Goal: Information Seeking & Learning: Learn about a topic

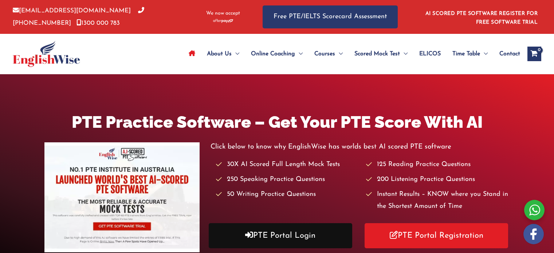
click at [267, 223] on link "PTE Portal Login" at bounding box center [281, 235] width 144 height 25
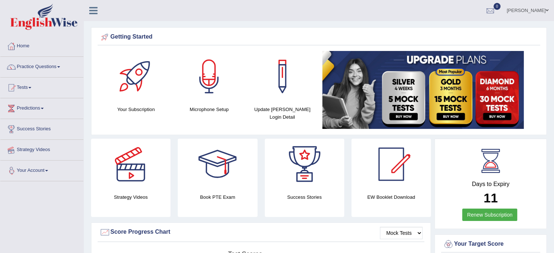
click at [103, 29] on div "Getting Started Your Subscription Microphone Setup Update Pearson Login Detail ×" at bounding box center [319, 81] width 456 height 108
click at [50, 64] on link "Practice Questions" at bounding box center [41, 66] width 83 height 18
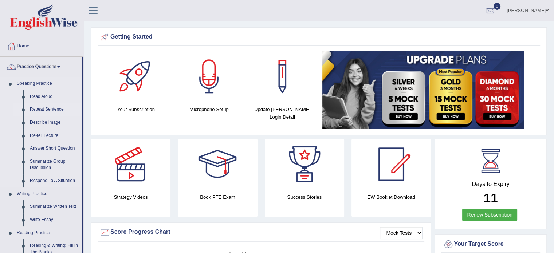
click at [48, 109] on link "Repeat Sentence" at bounding box center [54, 109] width 55 height 13
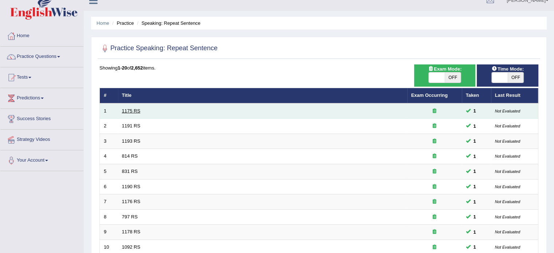
scroll to position [8, 0]
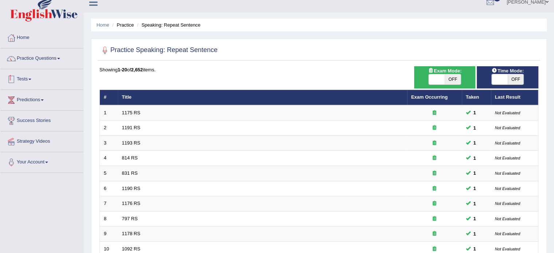
click at [63, 59] on link "Practice Questions" at bounding box center [41, 57] width 83 height 18
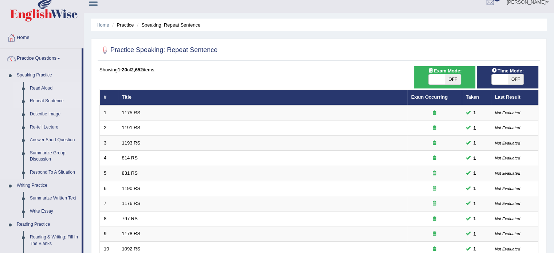
click at [44, 85] on link "Read Aloud" at bounding box center [54, 88] width 55 height 13
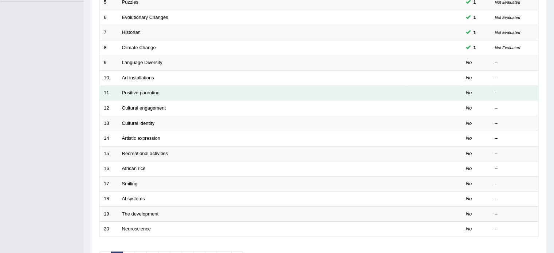
scroll to position [182, 0]
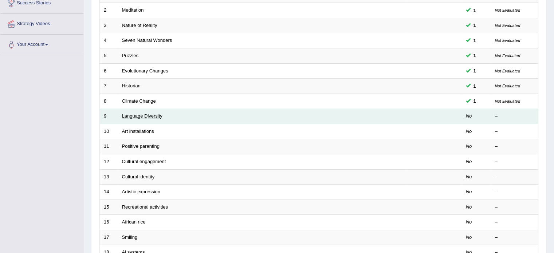
click at [151, 94] on tbody "1 Ozone Pollution 1 Not Evaluated 2 Meditation 1 Not Evaluated 3 Nature of Real…" at bounding box center [319, 139] width 439 height 303
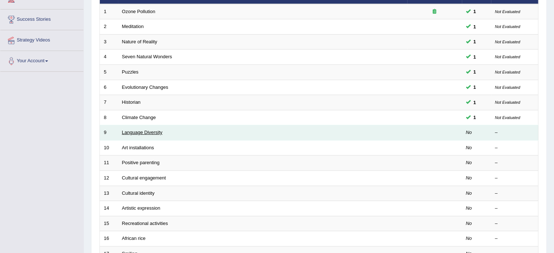
scroll to position [109, 0]
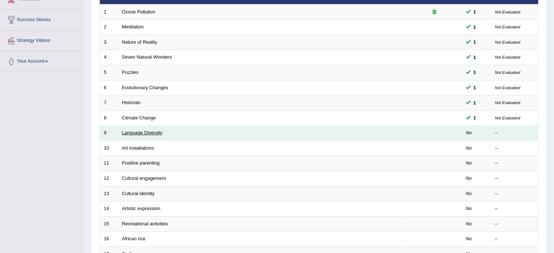
click at [152, 131] on link "Language Diversity" at bounding box center [142, 132] width 40 height 5
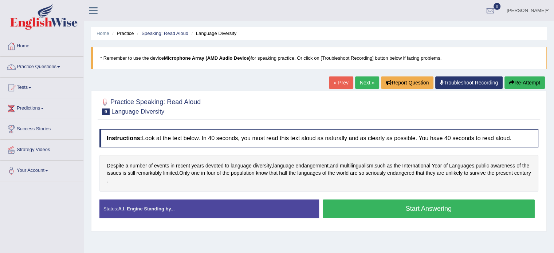
click at [367, 208] on button "Start Answering" at bounding box center [429, 209] width 213 height 19
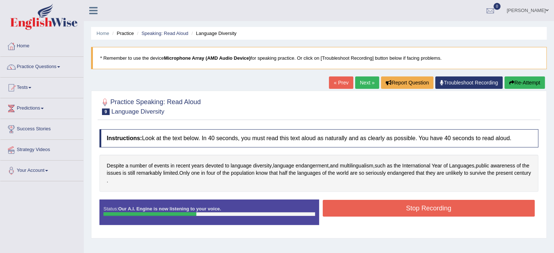
click at [367, 208] on button "Stop Recording" at bounding box center [429, 208] width 213 height 17
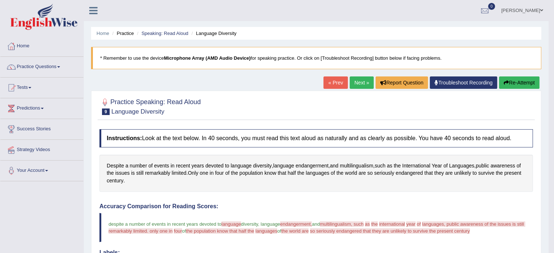
click at [358, 86] on link "Next »" at bounding box center [362, 83] width 24 height 12
